Goal: Contribute content: Contribute content

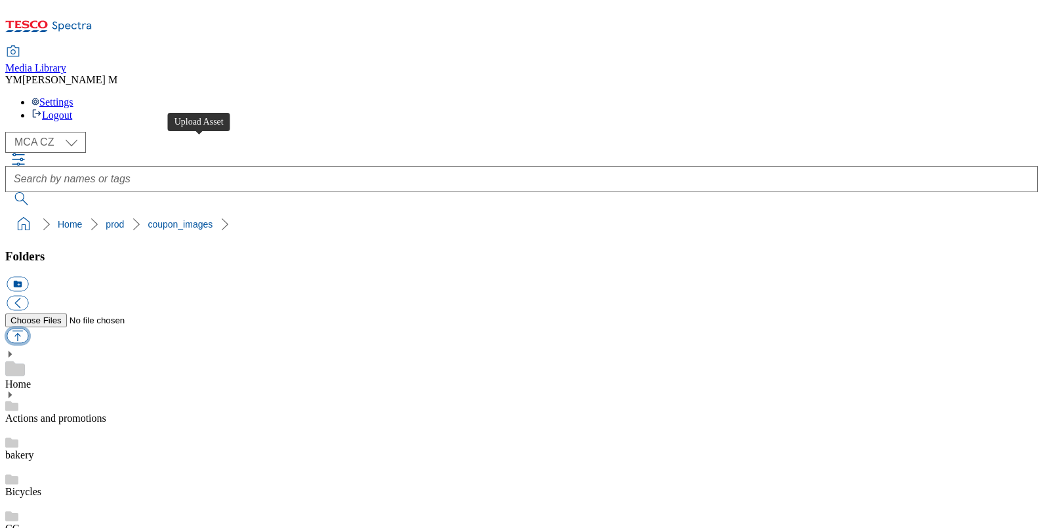
click at [28, 329] on button "button" at bounding box center [18, 336] width 22 height 15
type input "C:\fakepath\S33_1101_T.jpg"
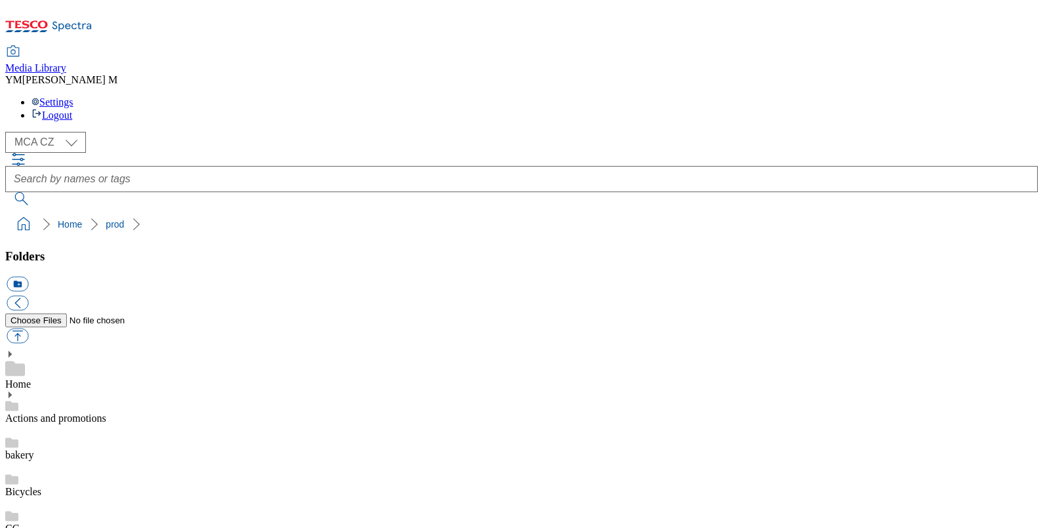
click at [28, 329] on button "button" at bounding box center [18, 336] width 22 height 15
type input "C:\fakepath\S33_1101_T.jpg"
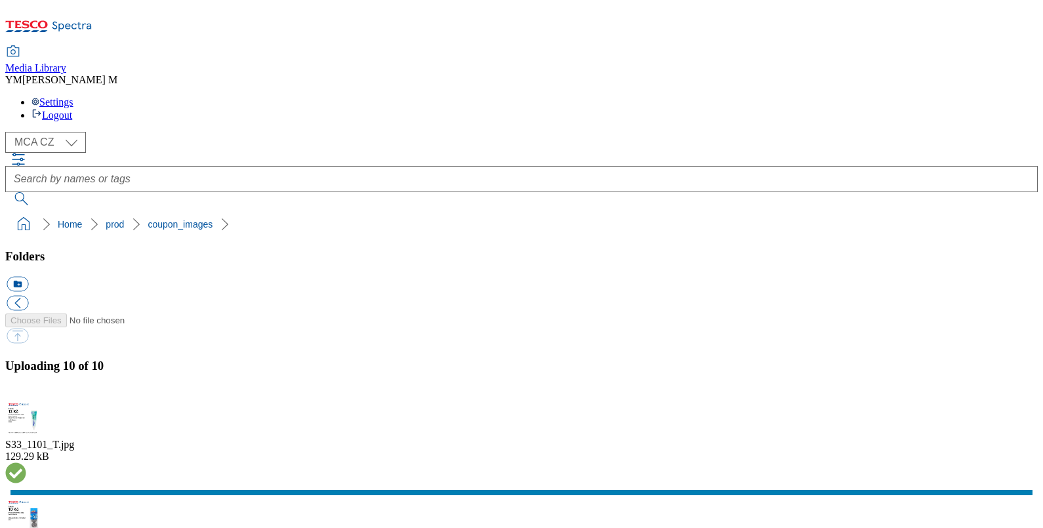
scroll to position [323, 0]
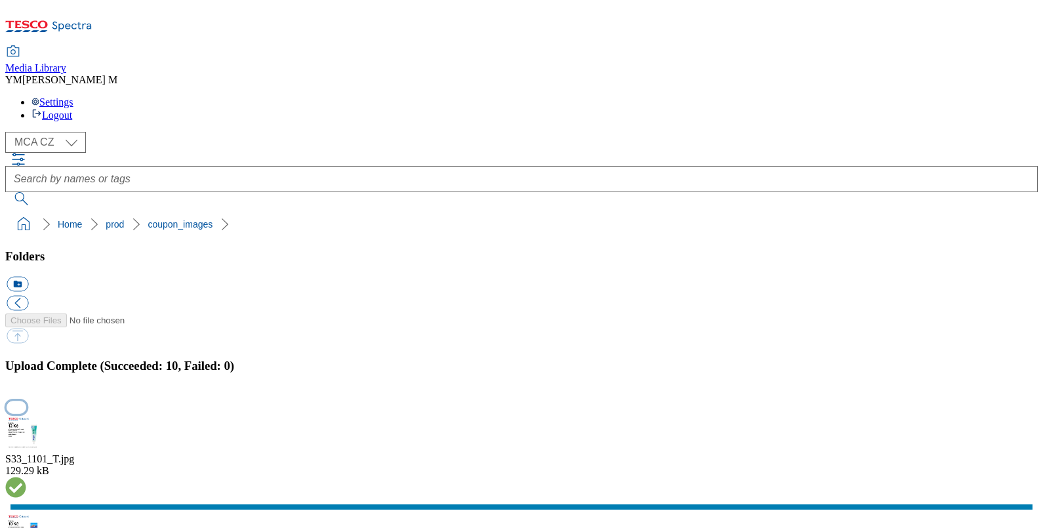
click at [26, 401] on button "button" at bounding box center [17, 407] width 20 height 12
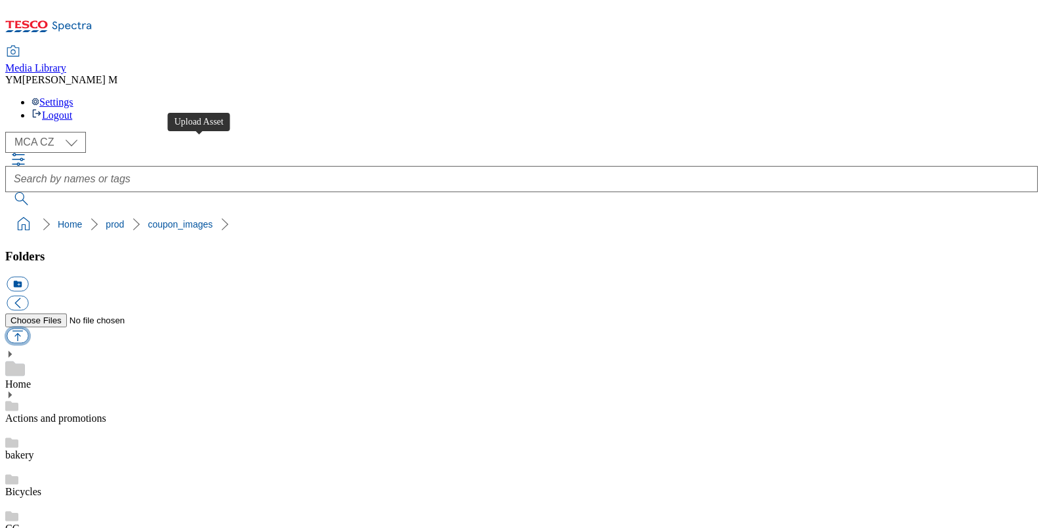
click at [28, 329] on button "button" at bounding box center [18, 336] width 22 height 15
type input "C:\fakepath\S33_1111_T.jpg"
click at [28, 329] on button "button" at bounding box center [18, 336] width 22 height 15
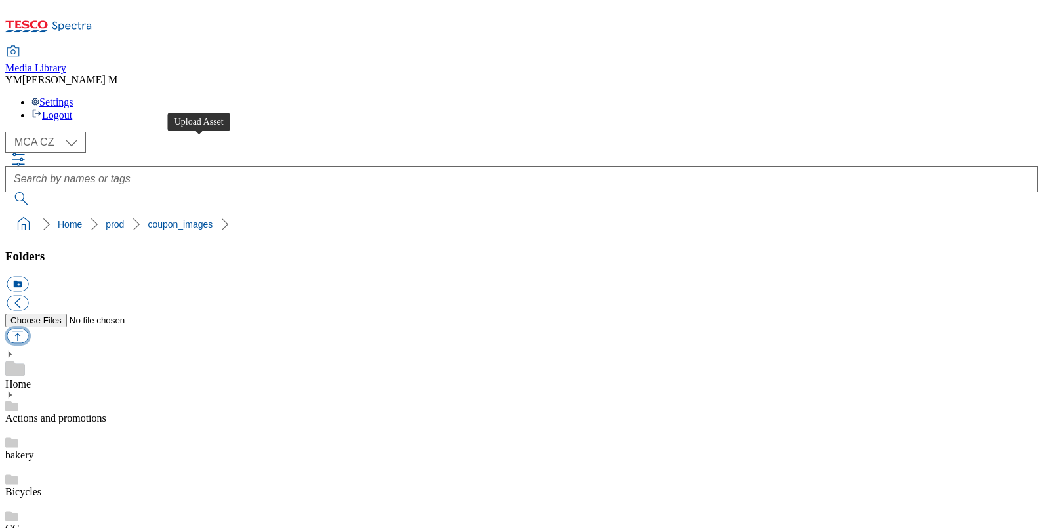
type input "C:\fakepath\S33_1111_T.jpg"
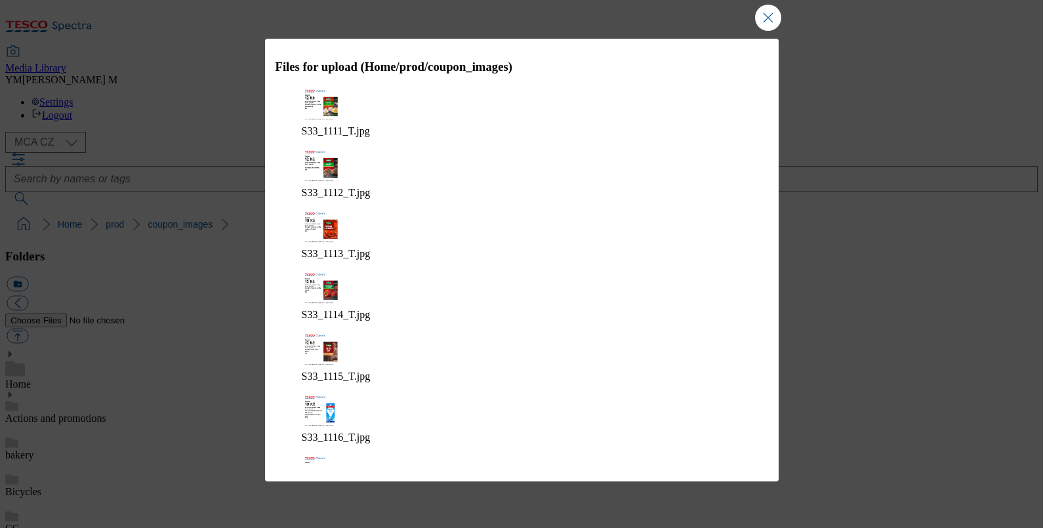
scroll to position [31, 0]
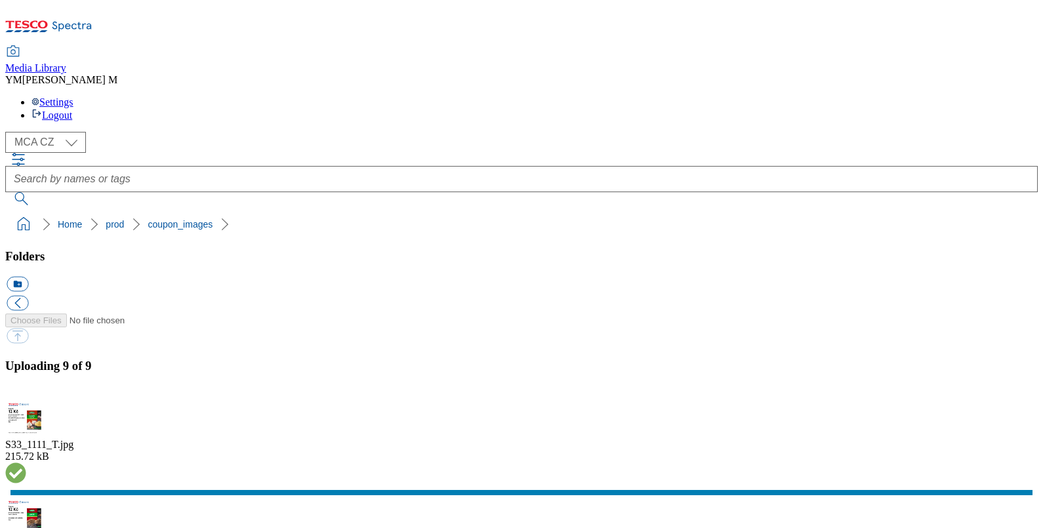
scroll to position [266, 0]
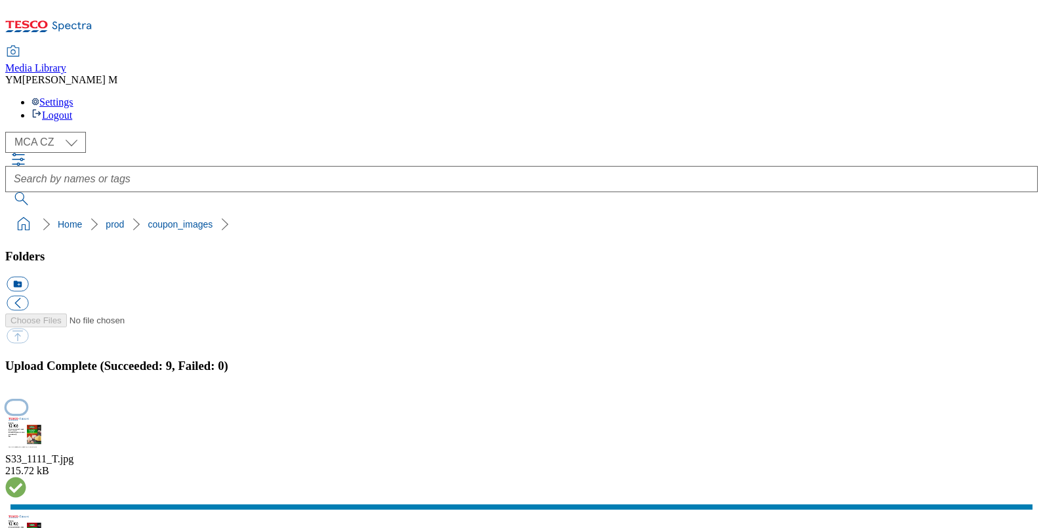
click at [26, 401] on button "button" at bounding box center [17, 407] width 20 height 12
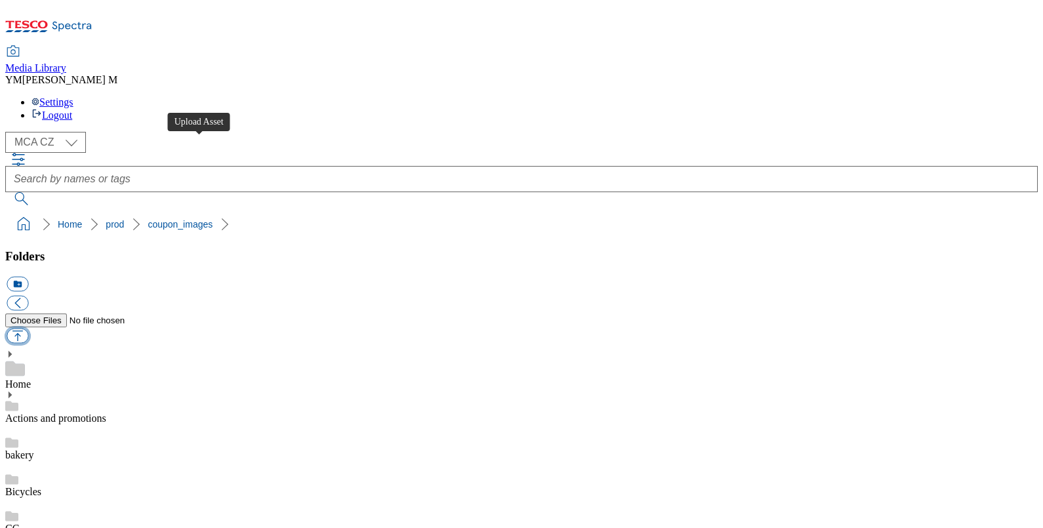
click at [28, 329] on button "button" at bounding box center [18, 336] width 22 height 15
type input "C:\fakepath\S33_1123_T.jpg"
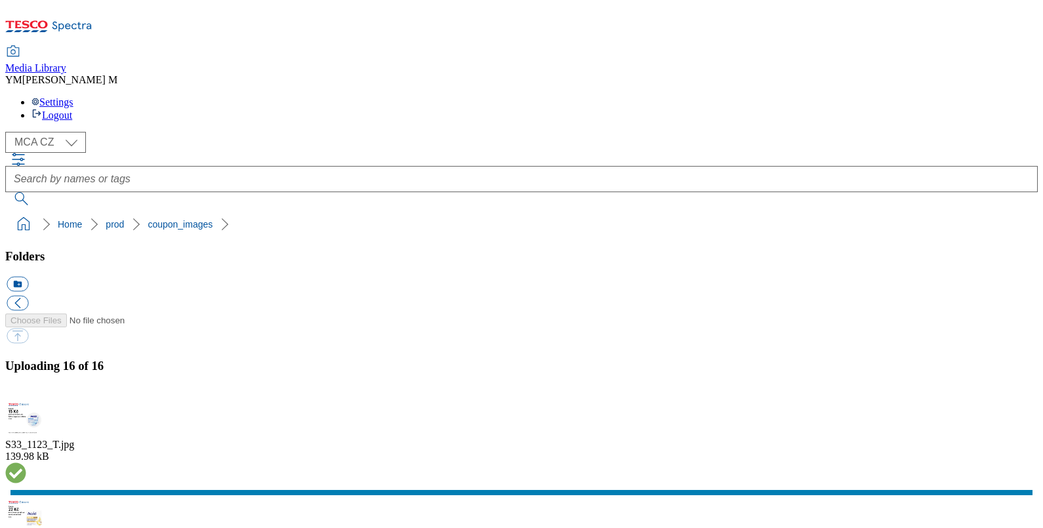
scroll to position [664, 0]
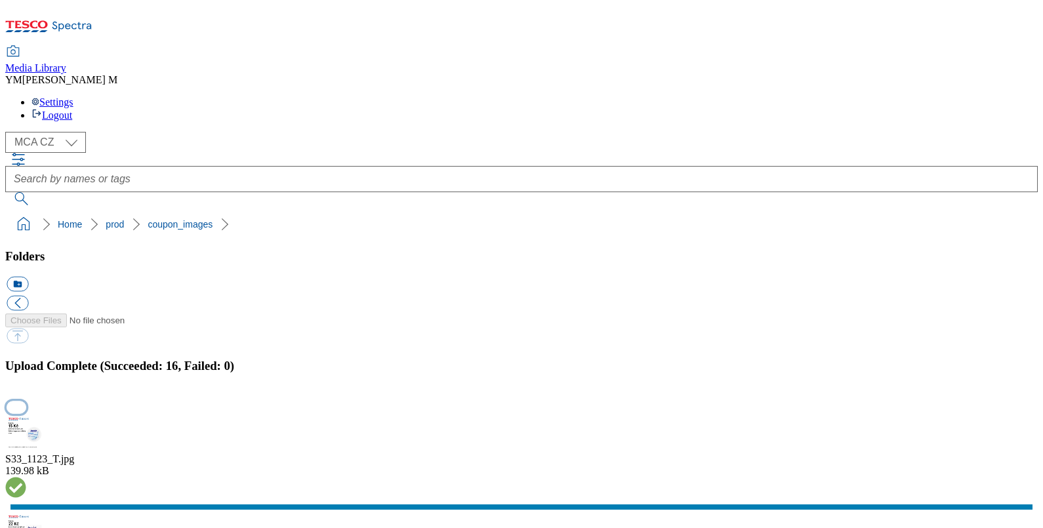
click at [26, 401] on button "button" at bounding box center [17, 407] width 20 height 12
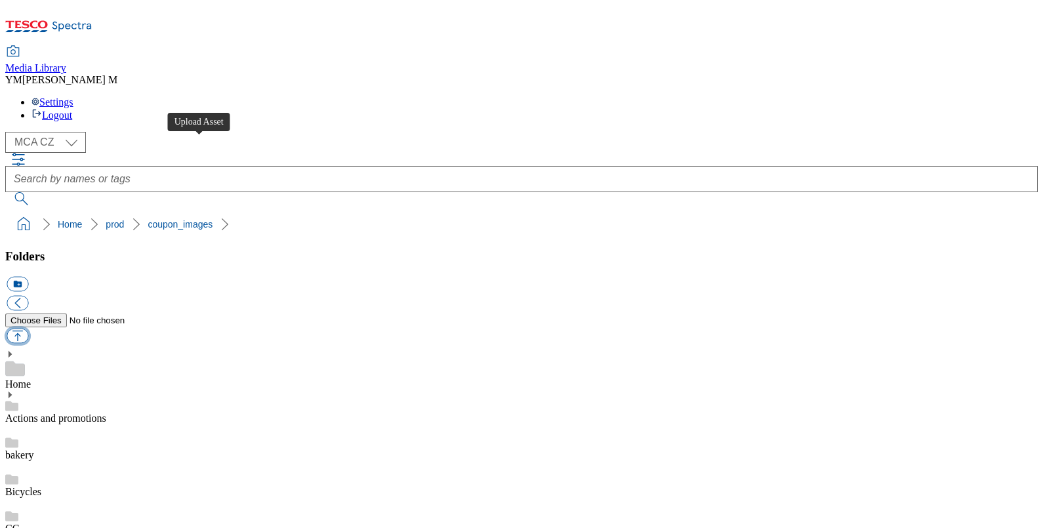
click at [28, 329] on button "button" at bounding box center [18, 336] width 22 height 15
type input "C:\fakepath\S33_1143_T.jpg"
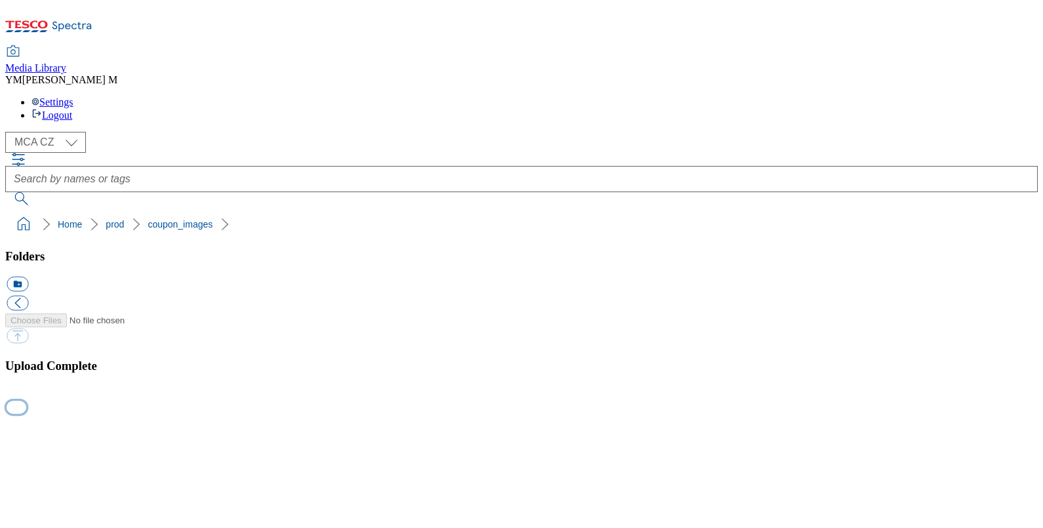
click at [26, 401] on button "button" at bounding box center [17, 407] width 20 height 12
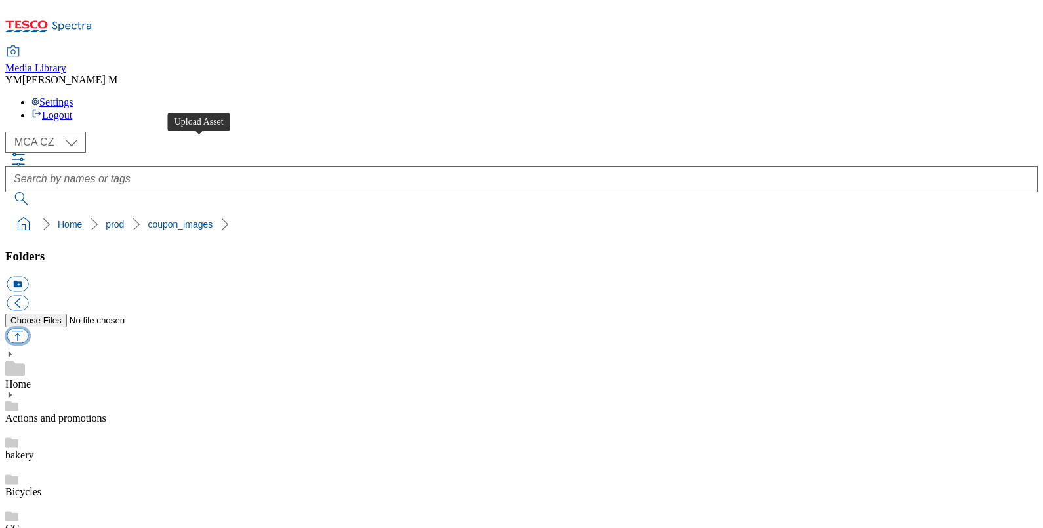
click at [28, 329] on button "button" at bounding box center [18, 336] width 22 height 15
type input "C:\fakepath\S33_1205_T.jpg"
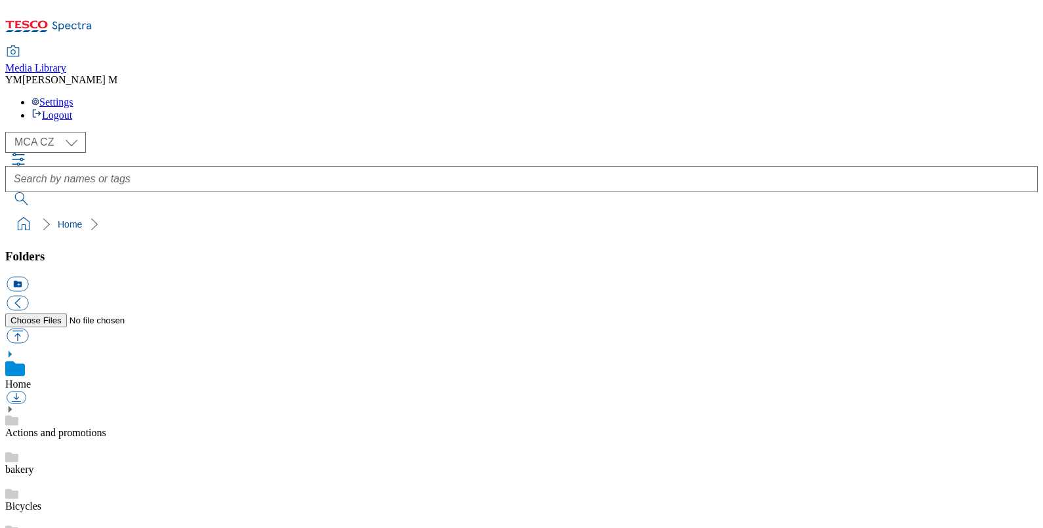
click at [71, 132] on select "MCA CZ MCA HU MCA SK MCA UK" at bounding box center [45, 142] width 81 height 21
select select "flare-mca-hu"
click at [9, 132] on select "MCA CZ MCA HU MCA SK MCA UK" at bounding box center [45, 142] width 81 height 21
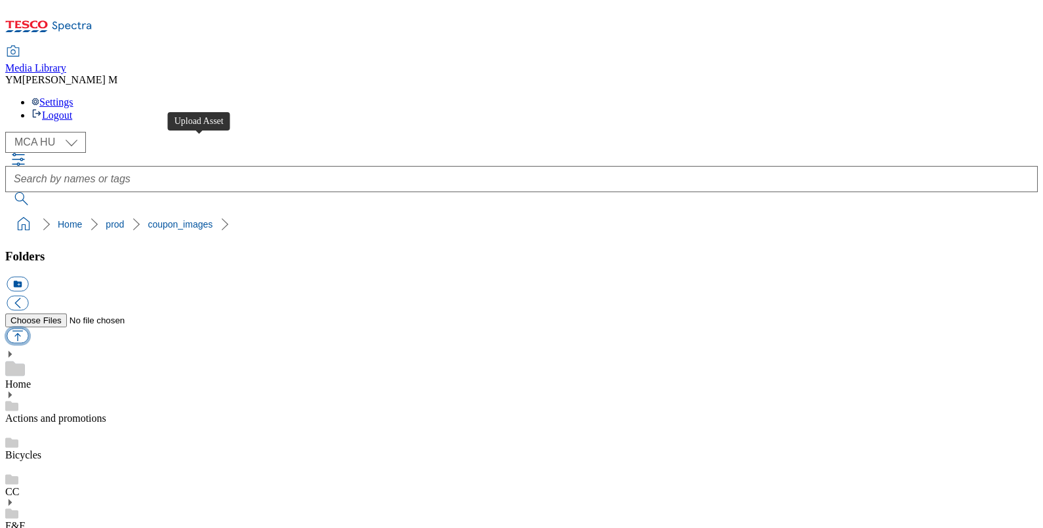
click at [28, 329] on button "button" at bounding box center [18, 336] width 22 height 15
type input "C:\fakepath\J10_1696_F.jpg"
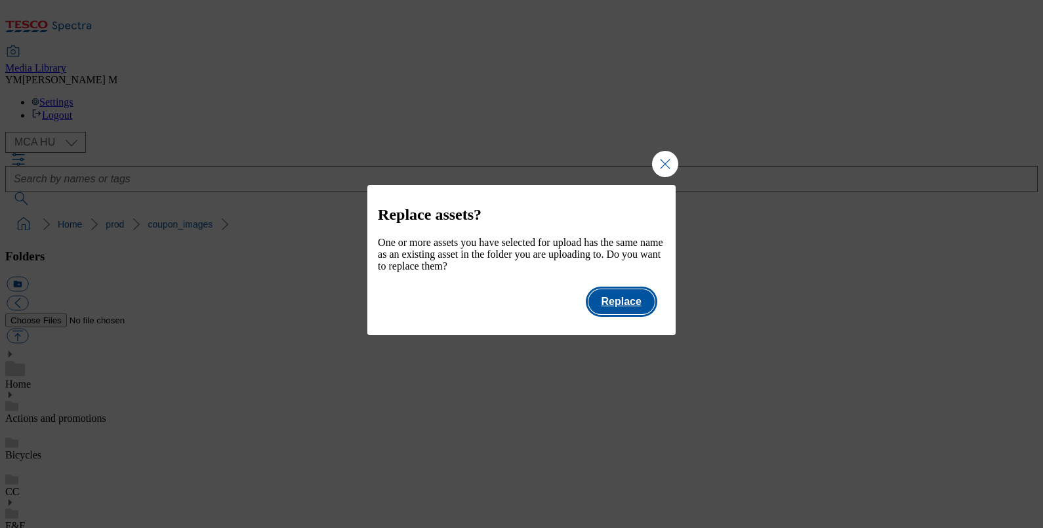
click at [635, 309] on button "Replace" at bounding box center [621, 301] width 66 height 25
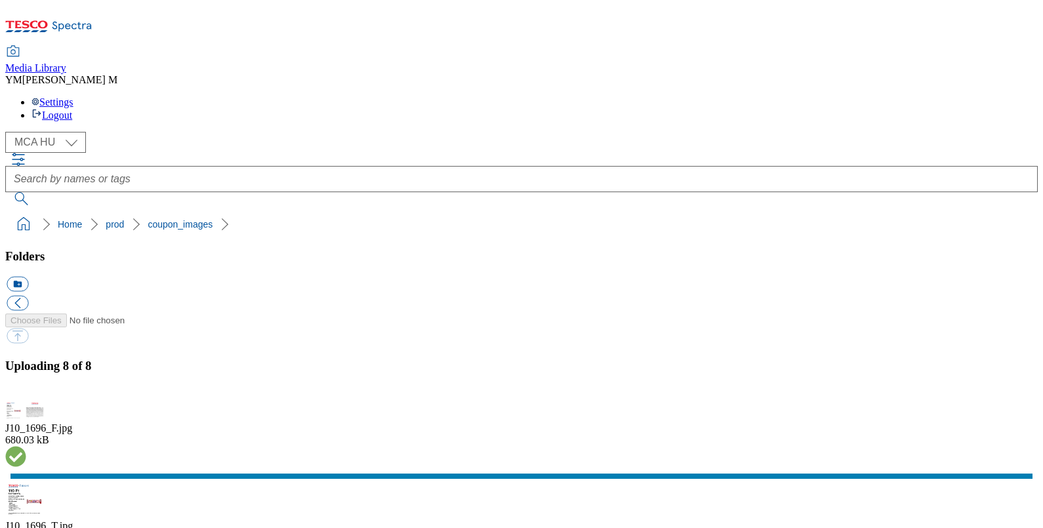
scroll to position [209, 0]
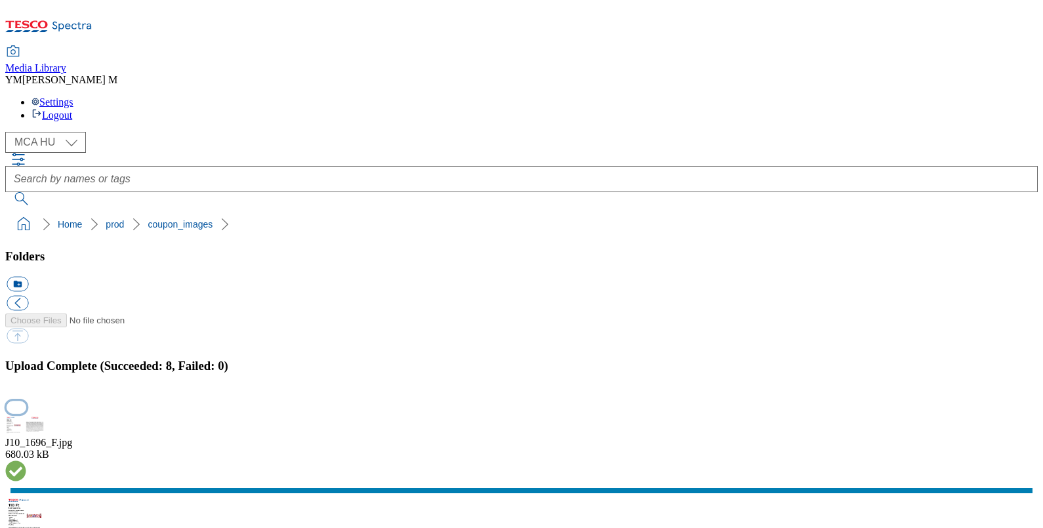
click at [26, 401] on button "button" at bounding box center [17, 407] width 20 height 12
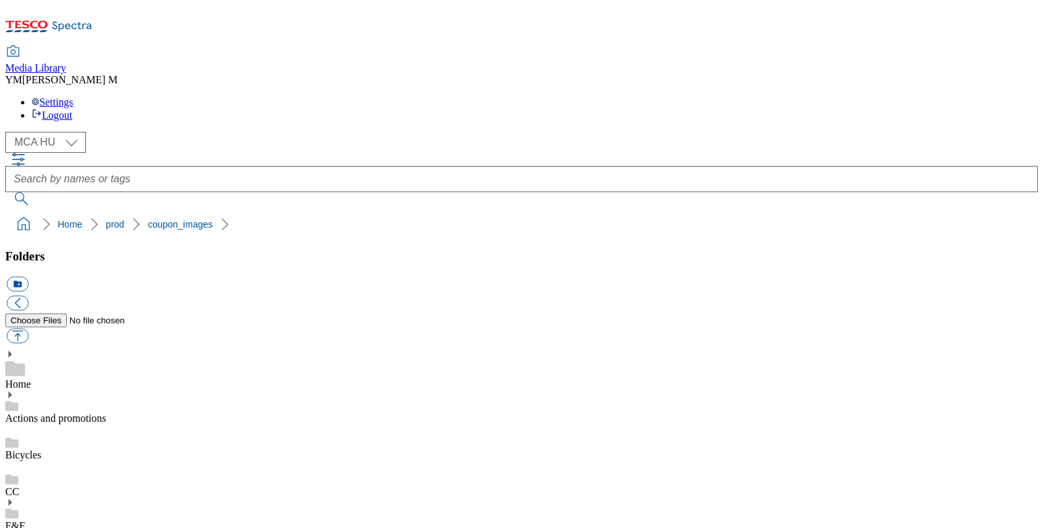
click at [28, 329] on button "button" at bounding box center [18, 336] width 22 height 15
type input "C:\fakepath\J10_1696_F.jpg"
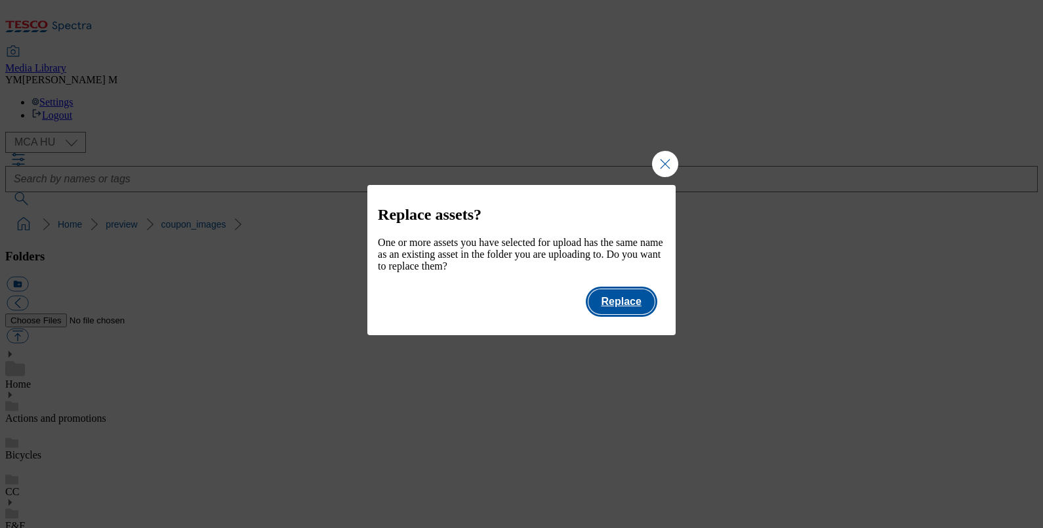
click at [616, 306] on button "Replace" at bounding box center [621, 301] width 66 height 25
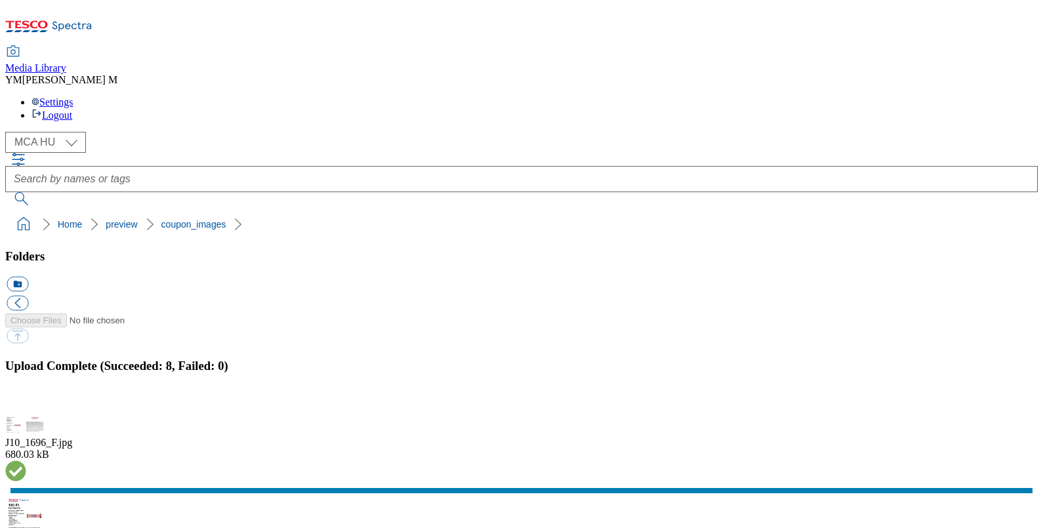
select select "flare-mca-hu"
click at [26, 401] on button "button" at bounding box center [17, 407] width 20 height 12
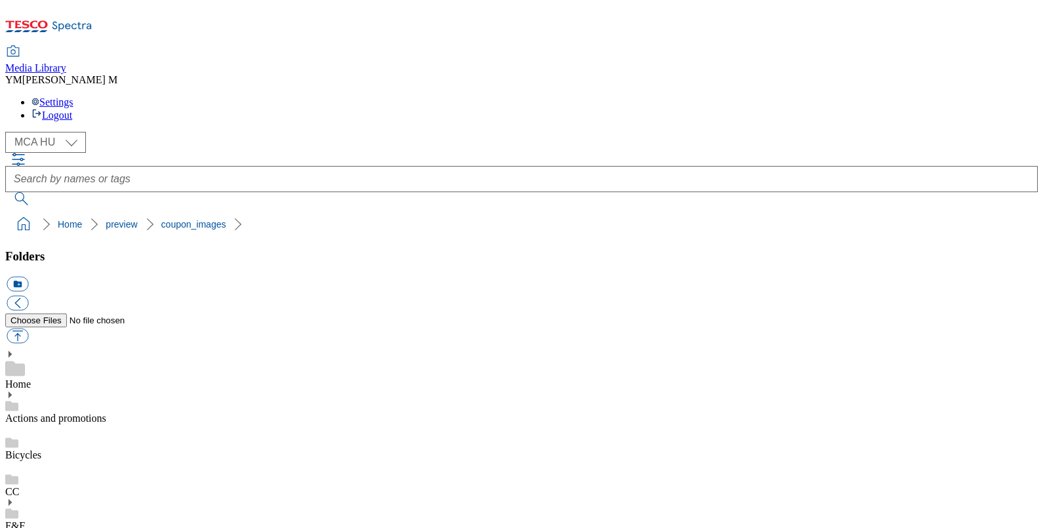
scroll to position [0, 0]
